Goal: Task Accomplishment & Management: Manage account settings

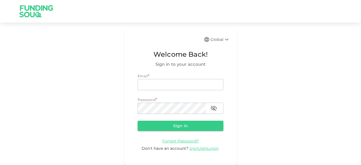
type input "[EMAIL_ADDRESS][DOMAIN_NAME]"
click at [146, 126] on button "Sign in" at bounding box center [181, 126] width 86 height 10
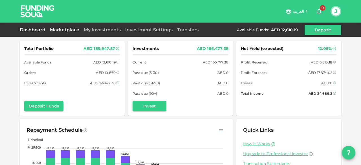
click at [66, 31] on link "Marketplace" at bounding box center [65, 29] width 34 height 5
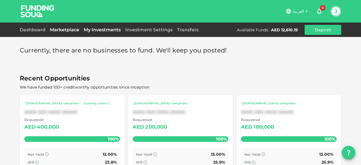
click at [103, 30] on link "My Investments" at bounding box center [102, 29] width 41 height 5
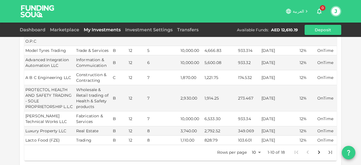
scroll to position [196, 0]
click at [317, 149] on icon "Go to next page" at bounding box center [319, 152] width 7 height 7
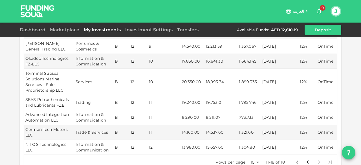
scroll to position [162, 0]
